Goal: Information Seeking & Learning: Learn about a topic

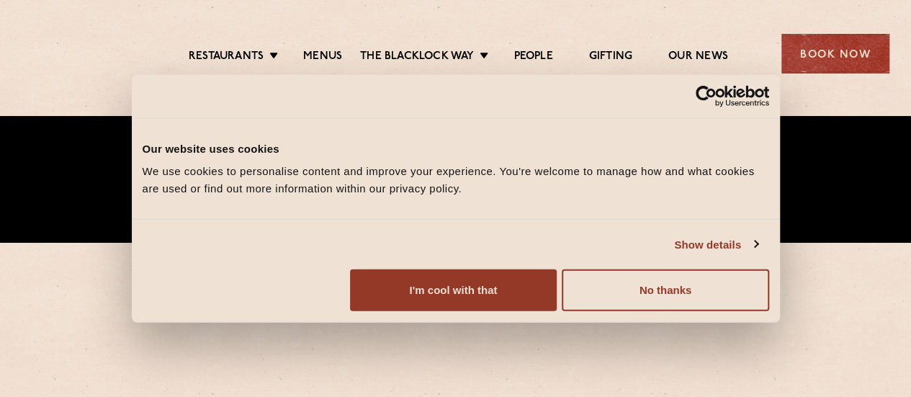
scroll to position [216, 0]
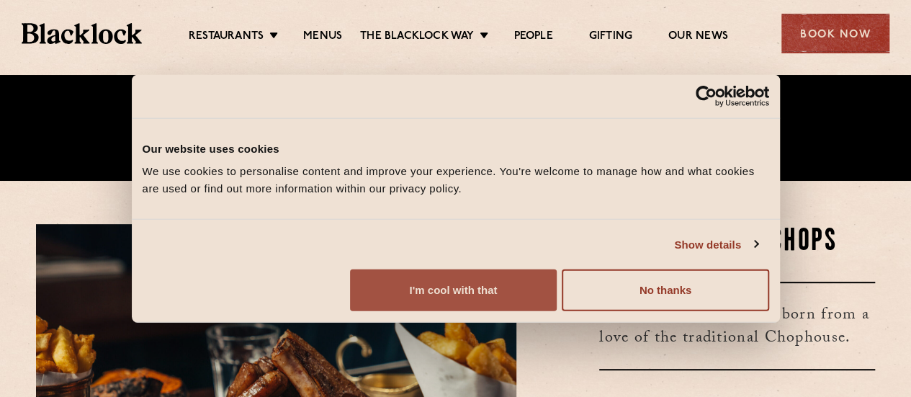
click at [557, 303] on button "I'm cool with that" at bounding box center [453, 290] width 207 height 42
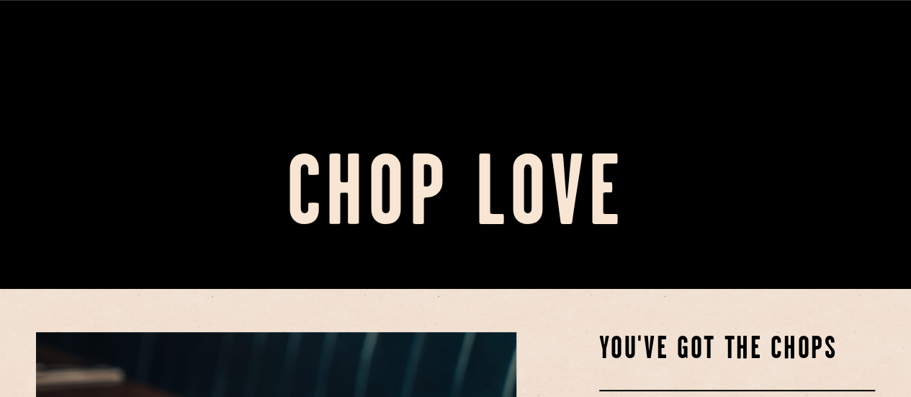
scroll to position [432, 0]
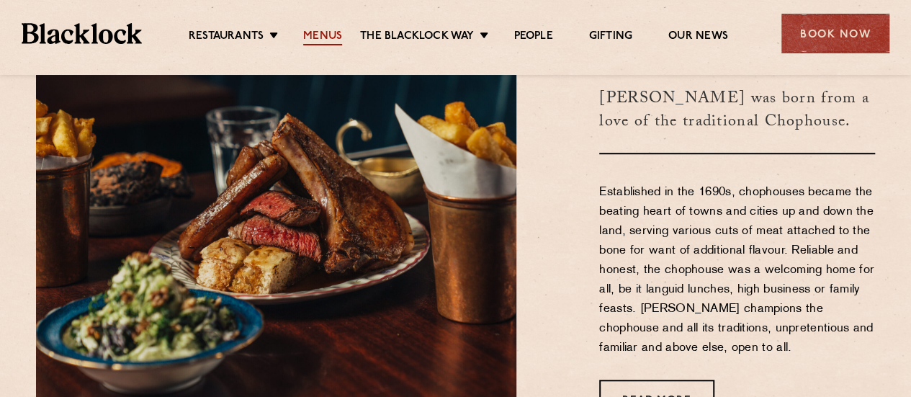
click at [313, 38] on link "Menus" at bounding box center [322, 38] width 39 height 16
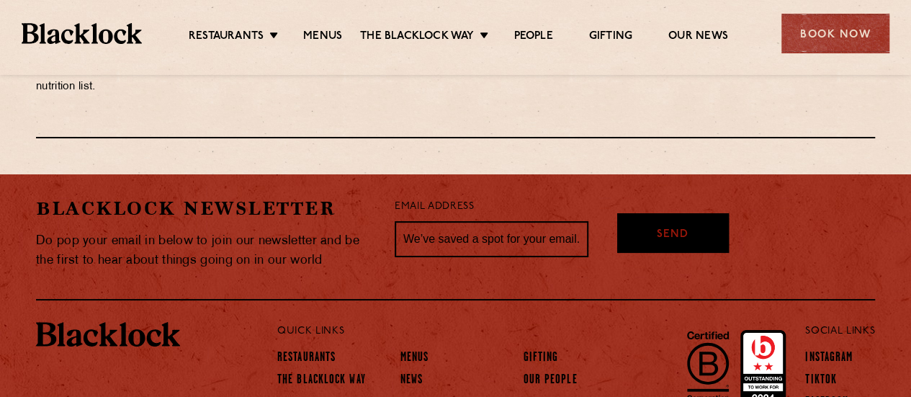
scroll to position [2635, 0]
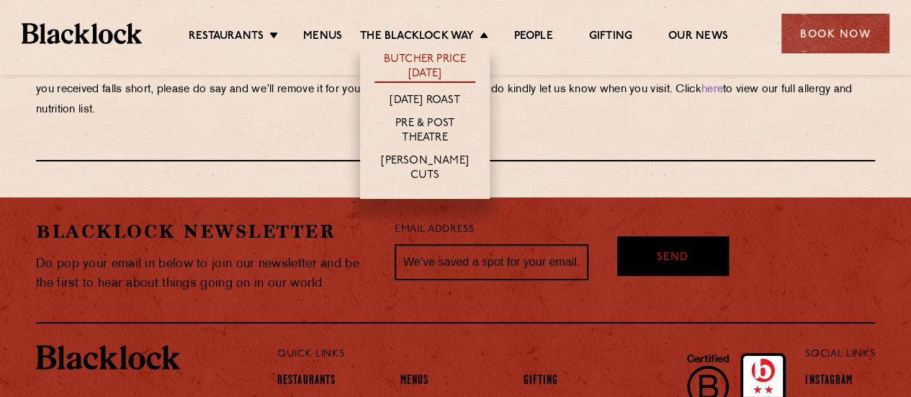
click at [413, 59] on link "Butcher Price [DATE]" at bounding box center [424, 68] width 101 height 30
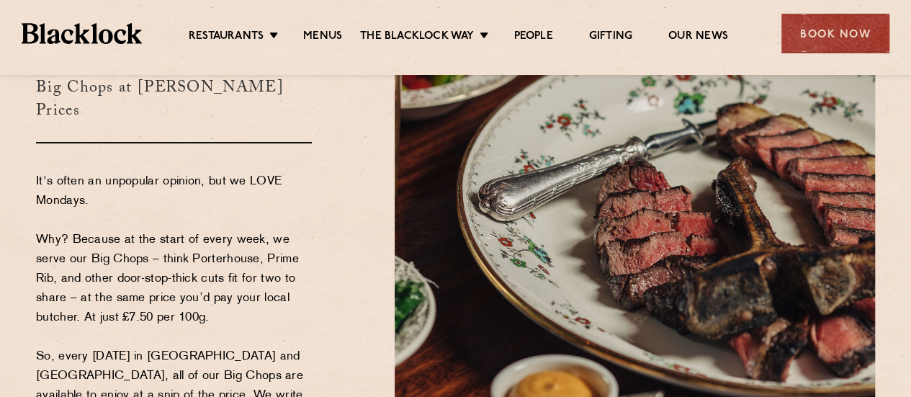
scroll to position [144, 0]
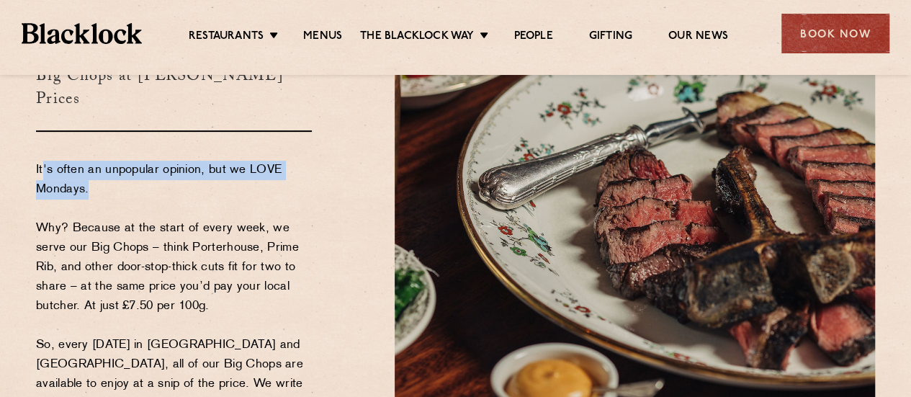
drag, startPoint x: 43, startPoint y: 174, endPoint x: 130, endPoint y: 185, distance: 87.9
click at [130, 185] on p "It's often an unpopular opinion, but we LOVE Mondays. Why? Because at the start…" at bounding box center [174, 345] width 276 height 369
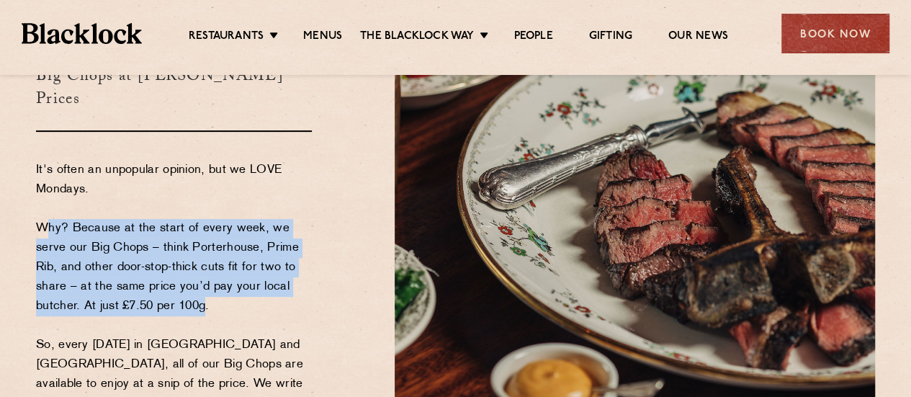
drag, startPoint x: 38, startPoint y: 231, endPoint x: 202, endPoint y: 302, distance: 178.3
click at [202, 302] on p "It's often an unpopular opinion, but we LOVE Mondays. Why? Because at the start…" at bounding box center [174, 345] width 276 height 369
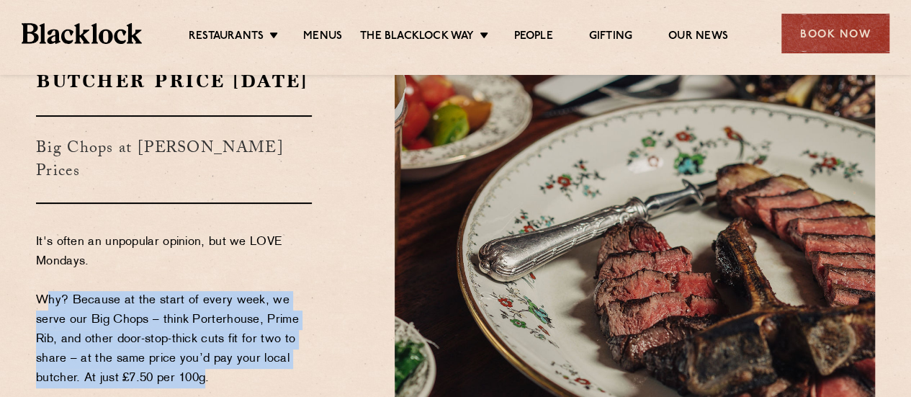
scroll to position [0, 0]
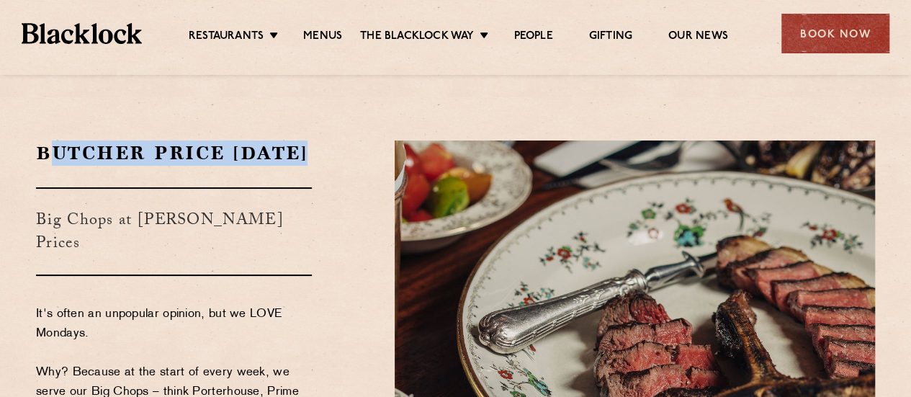
drag, startPoint x: 47, startPoint y: 153, endPoint x: 132, endPoint y: 184, distance: 90.9
click at [132, 166] on h2 "Butcher Price [DATE]" at bounding box center [174, 152] width 276 height 25
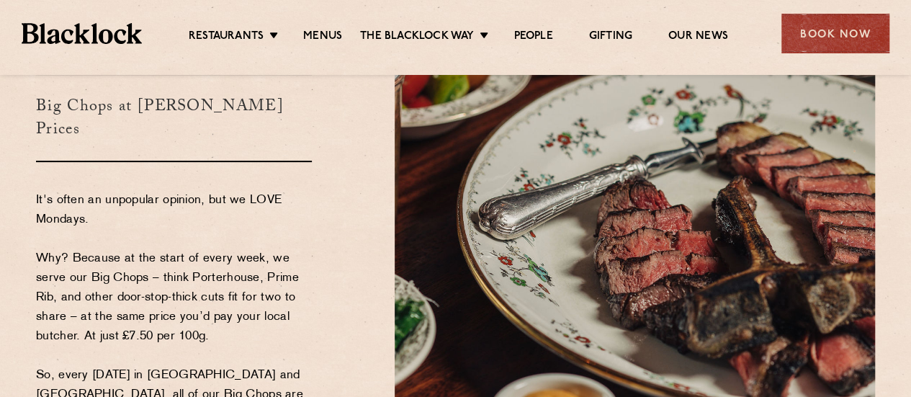
scroll to position [144, 0]
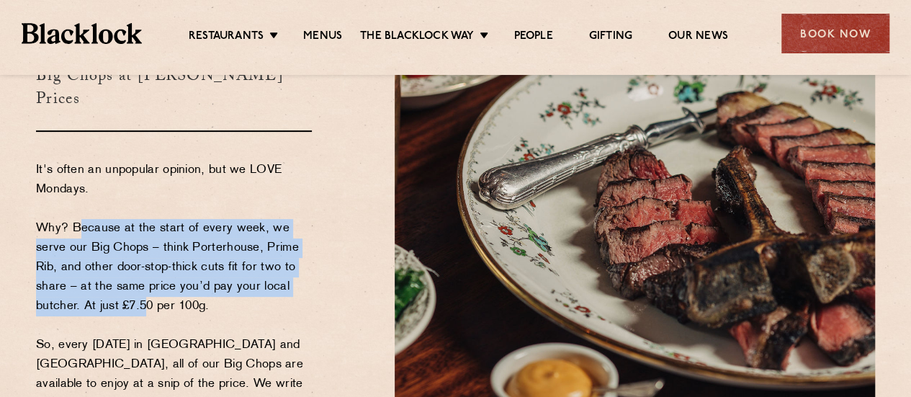
drag, startPoint x: 75, startPoint y: 232, endPoint x: 142, endPoint y: 309, distance: 102.1
click at [142, 309] on p "It's often an unpopular opinion, but we LOVE Mondays. Why? Because at the start…" at bounding box center [174, 345] width 276 height 369
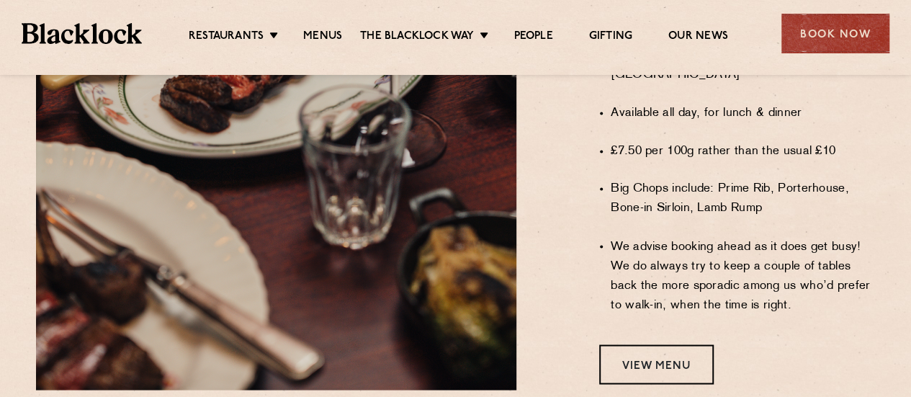
scroll to position [1224, 0]
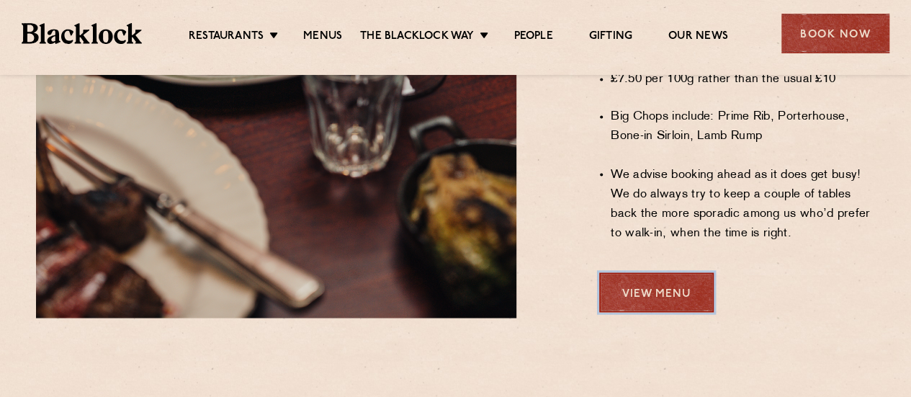
click at [634, 272] on link "View Menu" at bounding box center [656, 292] width 114 height 40
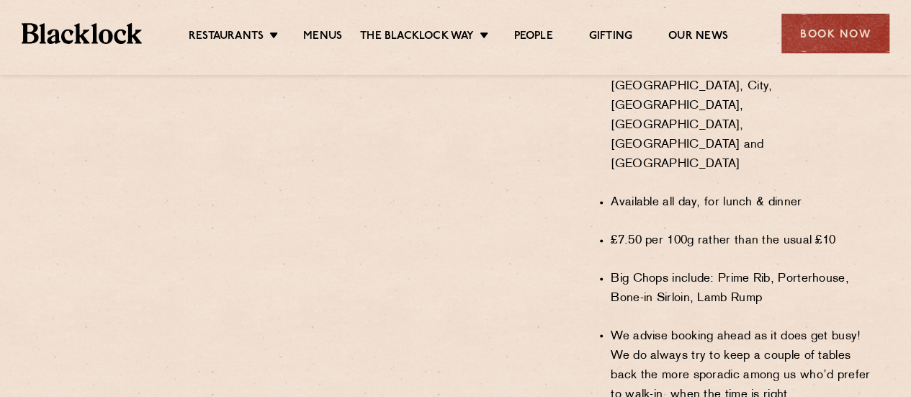
scroll to position [1080, 0]
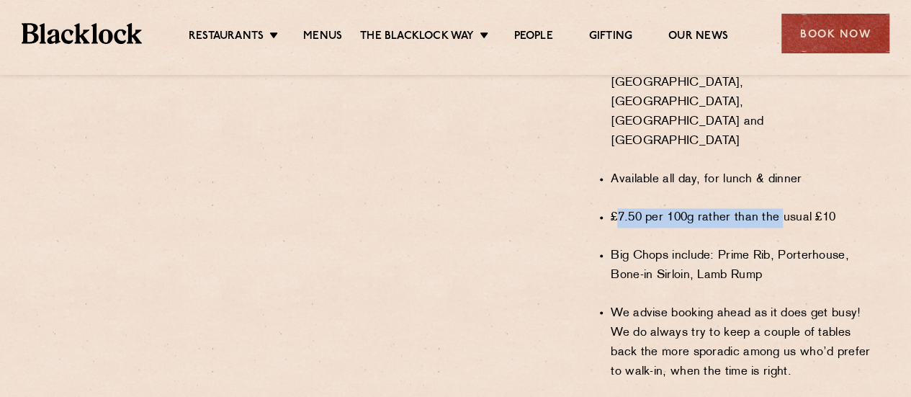
drag, startPoint x: 617, startPoint y: 196, endPoint x: 782, endPoint y: 195, distance: 164.9
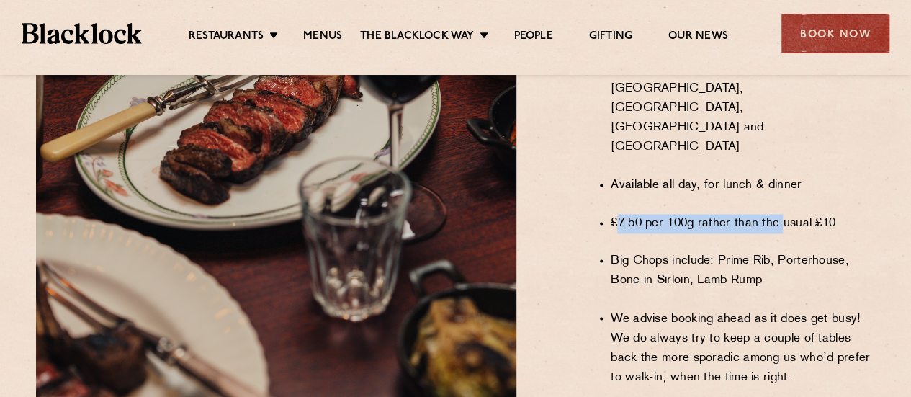
click at [782, 214] on li "£7.50 per 100g rather than the usual £10" at bounding box center [743, 223] width 264 height 19
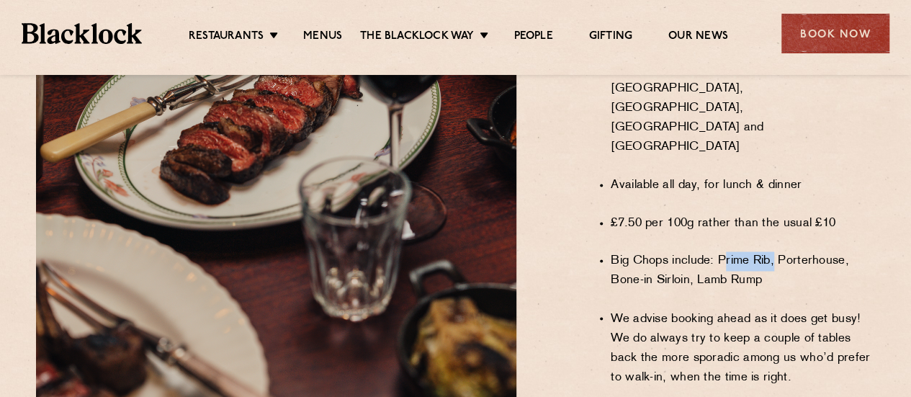
drag, startPoint x: 722, startPoint y: 240, endPoint x: 775, endPoint y: 243, distance: 52.6
click at [775, 251] on li "Big Chops include: Prime Rib, Porterhouse, Bone-in Sirloin, Lamb Rump" at bounding box center [743, 270] width 264 height 39
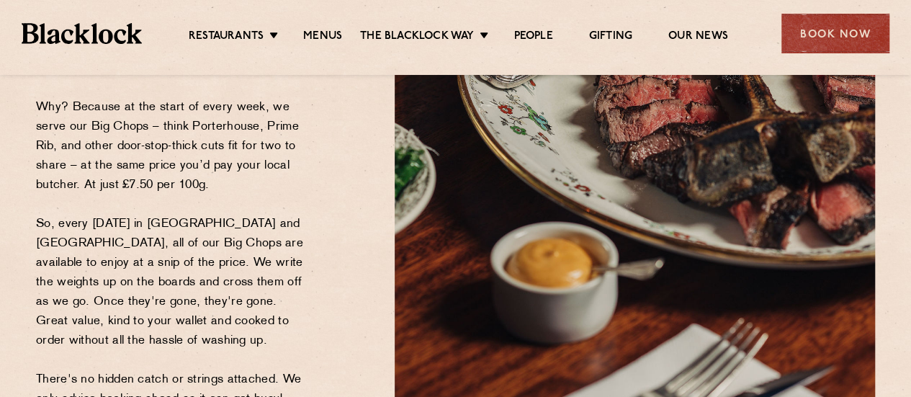
scroll to position [288, 0]
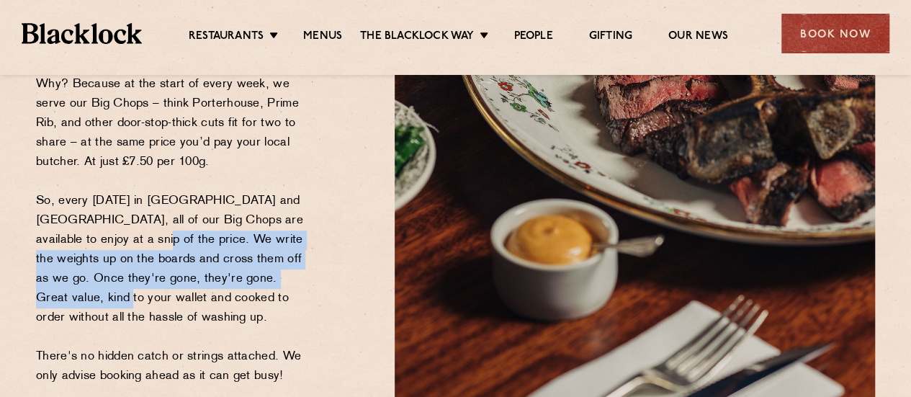
drag, startPoint x: 99, startPoint y: 246, endPoint x: 295, endPoint y: 290, distance: 200.9
click at [295, 290] on p "It's often an unpopular opinion, but we LOVE Mondays. Why? Because at the start…" at bounding box center [174, 201] width 276 height 369
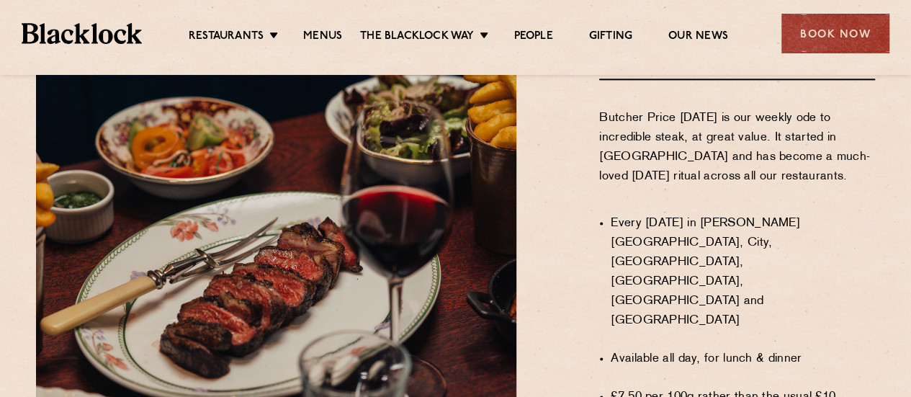
scroll to position [936, 0]
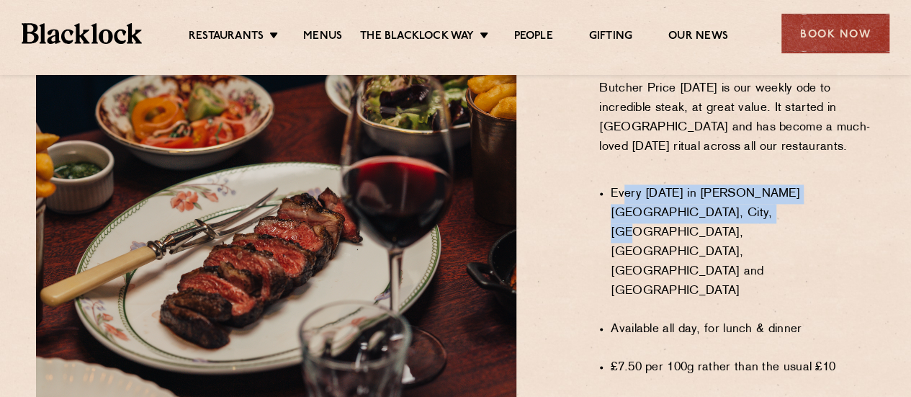
drag, startPoint x: 621, startPoint y: 220, endPoint x: 721, endPoint y: 241, distance: 101.7
click at [721, 241] on li "Every [DATE] in [PERSON_NAME][GEOGRAPHIC_DATA], City, [GEOGRAPHIC_DATA], [GEOGR…" at bounding box center [743, 242] width 264 height 117
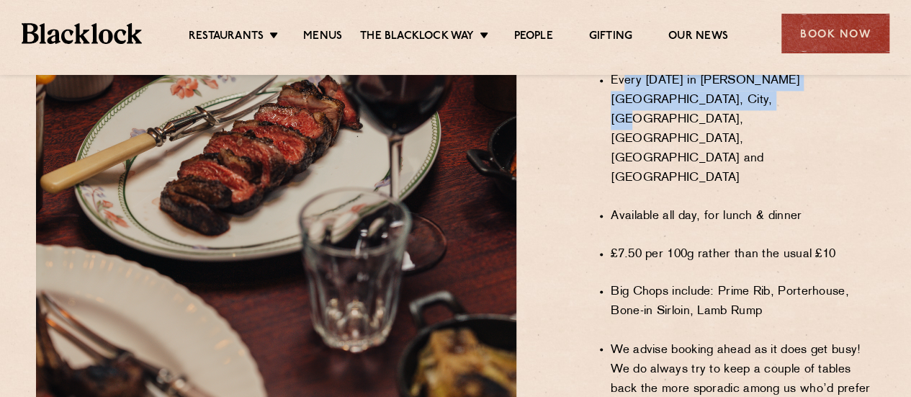
scroll to position [1080, 0]
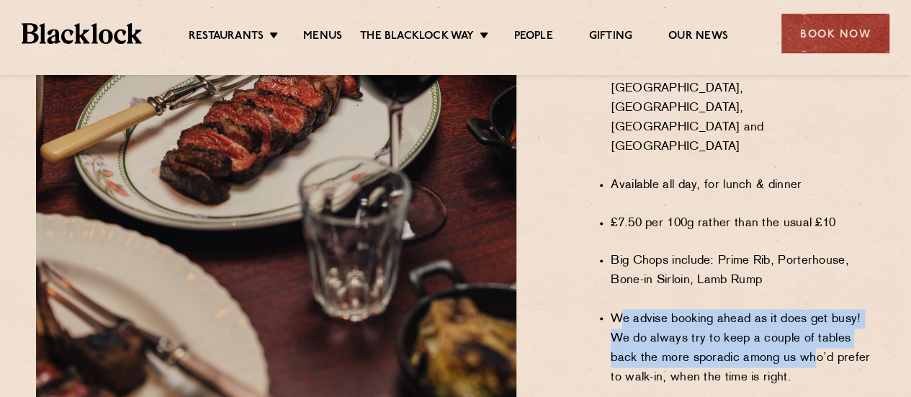
drag, startPoint x: 619, startPoint y: 286, endPoint x: 814, endPoint y: 325, distance: 198.3
click at [814, 325] on li "We advise booking ahead as it does get busy! We do always try to keep a couple …" at bounding box center [743, 348] width 264 height 78
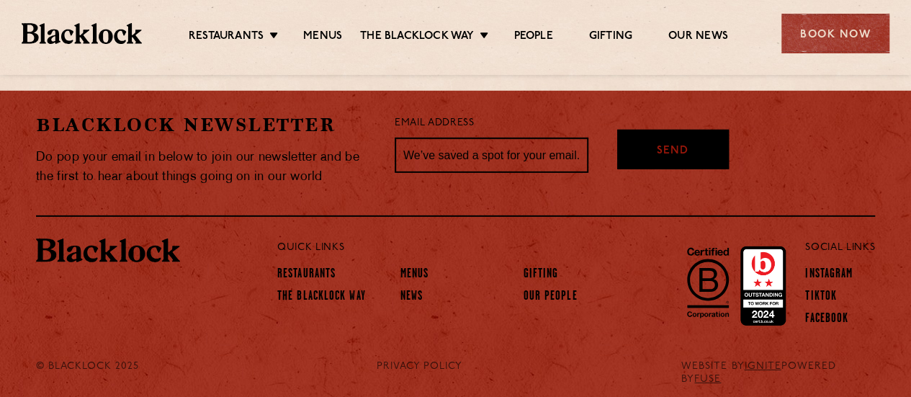
scroll to position [2168, 0]
